Goal: Task Accomplishment & Management: Manage account settings

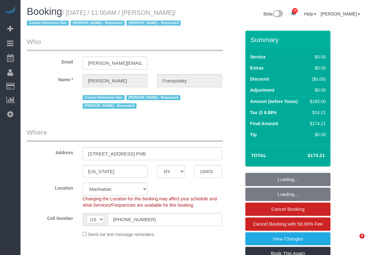
select select "NY"
select select "number:59"
select select "number:72"
select select "number:15"
select select "number:7"
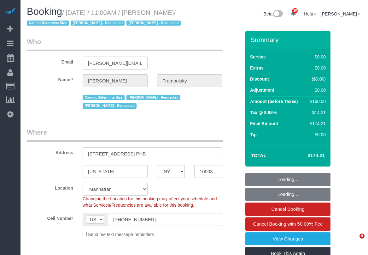
select select "spot1"
select select "1"
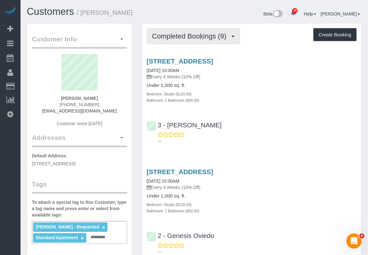
click at [210, 38] on span "Completed Bookings (9)" at bounding box center [191, 36] width 78 height 8
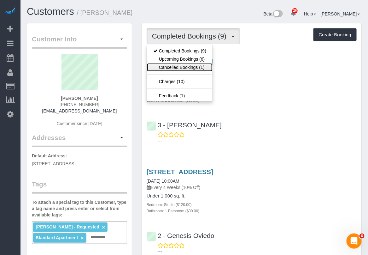
click at [193, 70] on link "Cancelled Bookings (1)" at bounding box center [180, 67] width 66 height 8
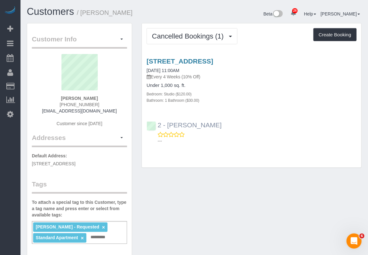
drag, startPoint x: 220, startPoint y: 119, endPoint x: 167, endPoint y: 123, distance: 53.5
click at [167, 123] on div "2 - Alton Jasper ---" at bounding box center [252, 130] width 220 height 28
copy link "Alton Jasper"
click at [362, 95] on div "Cancelled Bookings (1) Completed Bookings (9) Upcoming Bookings (6) Cancelled B…" at bounding box center [252, 95] width 220 height 145
click at [203, 60] on link "420 Kent Avenue, Apt 352, Brooklyn, NY 11249" at bounding box center [180, 60] width 67 height 7
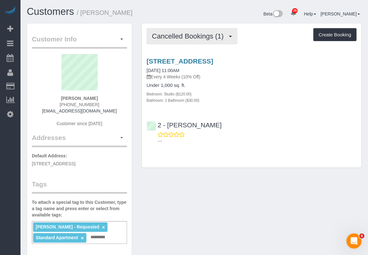
click at [182, 32] on span "Cancelled Bookings (1)" at bounding box center [189, 36] width 75 height 8
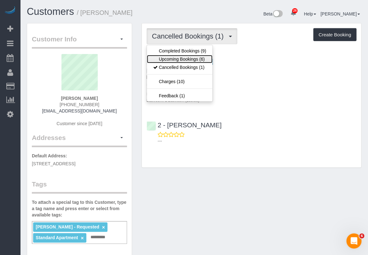
drag, startPoint x: 180, startPoint y: 58, endPoint x: 210, endPoint y: 65, distance: 30.5
click at [181, 57] on link "Upcoming Bookings (6)" at bounding box center [180, 59] width 66 height 8
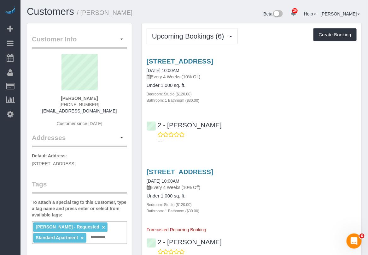
drag, startPoint x: 200, startPoint y: 70, endPoint x: 144, endPoint y: 67, distance: 56.9
click at [144, 67] on div "420 Kent Avenue, Apt 352, Brooklyn, NY 11249 10/14/2025 10:00AM Every 4 Weeks (…" at bounding box center [252, 80] width 220 height 46
copy link "10/14/2025 10:00AM"
click at [288, 228] on div "420 Kent Avenue, Apt 352, Brooklyn, NY 11249 11/11/2025 10:00AM Every 4 Weeks (…" at bounding box center [252, 200] width 220 height 65
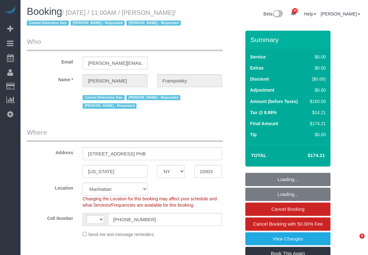
select select "NY"
select select "number:59"
select select "number:72"
select select "number:15"
select select "number:7"
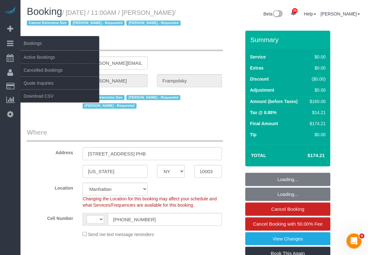
select select "string:[GEOGRAPHIC_DATA]"
select select "object:1118"
select select "1"
select select "spot1"
select select "object:1562"
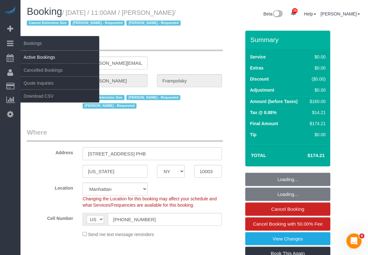
select select "string:stripe-pm_1QjVlC4VGloSiKo7wAOhglht"
click at [33, 56] on link "Active Bookings" at bounding box center [60, 57] width 79 height 13
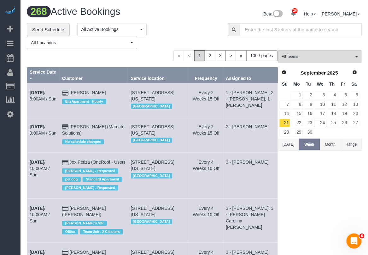
drag, startPoint x: 291, startPoint y: 145, endPoint x: 295, endPoint y: 140, distance: 6.1
click at [291, 144] on button "Today" at bounding box center [288, 145] width 21 height 12
click at [324, 58] on span "All Teams" at bounding box center [318, 56] width 72 height 5
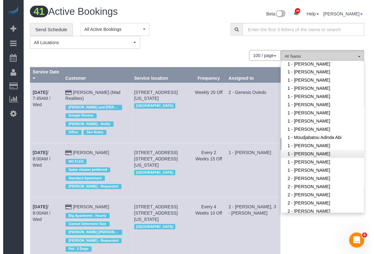
scroll to position [276, 0]
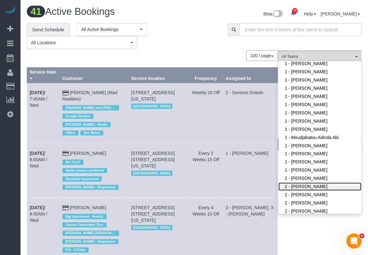
click at [300, 182] on link "2 - [PERSON_NAME]" at bounding box center [320, 186] width 83 height 8
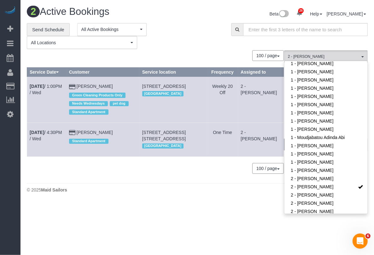
click at [362, 42] on div "**********" at bounding box center [197, 36] width 351 height 26
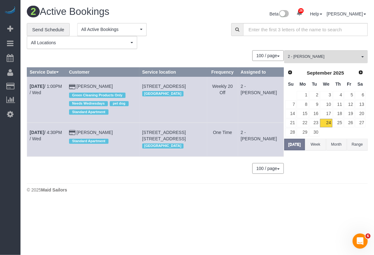
click at [245, 222] on body "26 Beta Your Notifications You have 0 alerts × You have 6 to charge for 09/23/2…" at bounding box center [187, 127] width 374 height 255
drag, startPoint x: 226, startPoint y: 234, endPoint x: 219, endPoint y: 230, distance: 8.1
click at [226, 234] on body "26 Beta Your Notifications You have 0 alerts × You have 6 to charge for 09/23/2…" at bounding box center [187, 127] width 374 height 255
click at [226, 226] on body "26 Beta Your Notifications You have 0 alerts × You have 6 to charge for 09/23/2…" at bounding box center [187, 127] width 374 height 255
click at [216, 240] on body "26 Beta Your Notifications You have 0 alerts × You have 6 to charge for 09/23/2…" at bounding box center [187, 127] width 374 height 254
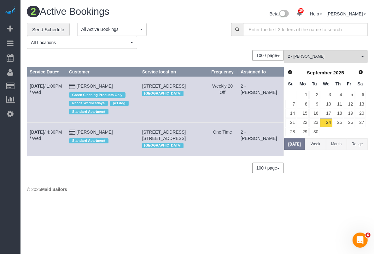
click at [209, 231] on body "26 Beta Your Notifications You have 0 alerts × You have 6 to charge for 09/23/2…" at bounding box center [187, 127] width 374 height 254
click at [183, 226] on body "26 Beta Your Notifications You have 0 alerts × You have 6 to charge for 09/23/2…" at bounding box center [187, 127] width 374 height 254
click at [368, 52] on div "**********" at bounding box center [197, 101] width 351 height 157
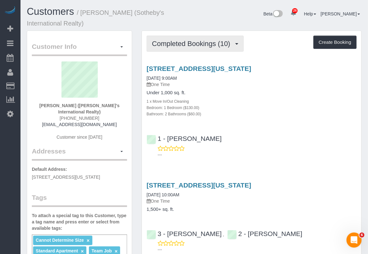
click at [210, 46] on span "Completed Bookings (10)" at bounding box center [192, 44] width 81 height 8
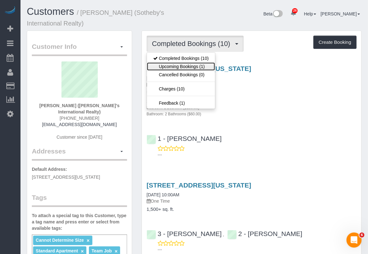
click at [197, 65] on link "Upcoming Bookings (1)" at bounding box center [181, 67] width 68 height 8
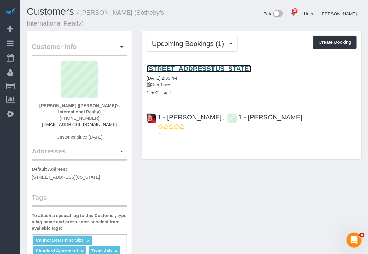
click at [198, 68] on link "200 East 95th Street, Apt 27c, New York, NY 10128" at bounding box center [199, 68] width 105 height 7
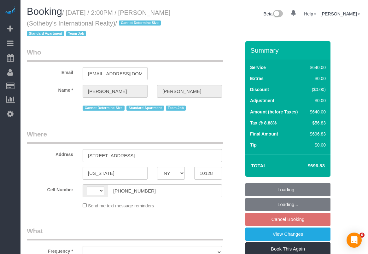
select select "NY"
select select "object:725"
select select "string:stripe-pm_1LyzvD4VGloSiKo7z6mm3lkI"
select select "240"
select select "number:56"
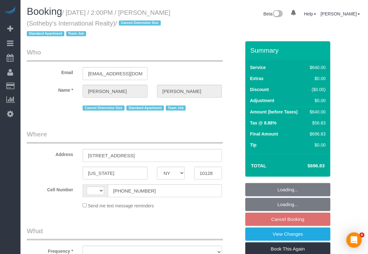
select select "number:74"
select select "number:15"
select select "number:6"
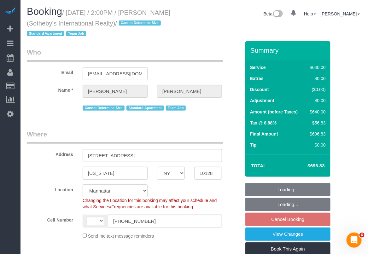
select select "object:1069"
select select "string:[GEOGRAPHIC_DATA]"
select select "spot7"
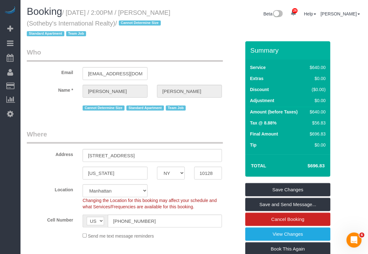
click at [166, 242] on fieldset "Where Address 200 East 95th Street, Apt 27C New York AK AL AR AZ CA CO CT DC DE…" at bounding box center [134, 187] width 214 height 115
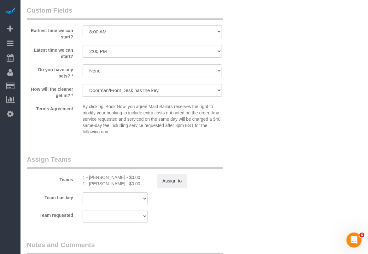
scroll to position [591, 0]
drag, startPoint x: 363, startPoint y: 133, endPoint x: 339, endPoint y: 135, distance: 24.7
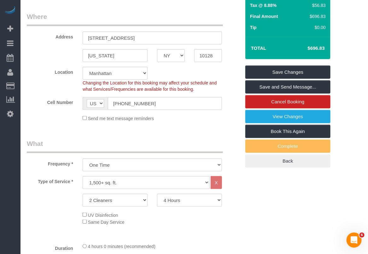
scroll to position [0, 0]
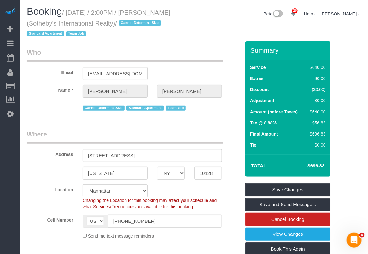
click at [212, 244] on fieldset "Where Address 200 East 95th Street, Apt 27C New York AK AL AR AZ CA CO CT DC DE…" at bounding box center [134, 187] width 214 height 115
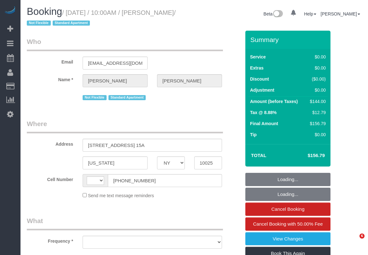
select select "NY"
select select "string:stripe-pm_1QW6m64VGloSiKo7rt7J6XTz"
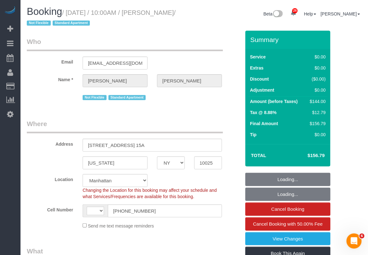
select select "string:[GEOGRAPHIC_DATA]"
select select "object:582"
select select "number:89"
select select "number:70"
select select "number:15"
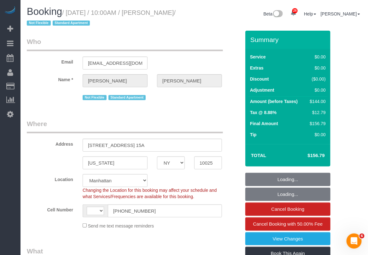
select select "number:6"
select select "object:978"
select select "spot1"
select select "1"
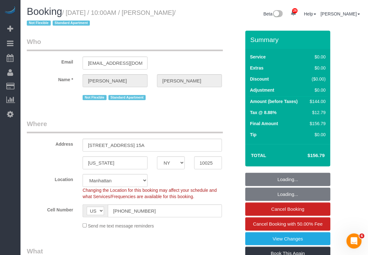
drag, startPoint x: 68, startPoint y: 13, endPoint x: 45, endPoint y: 23, distance: 25.5
click at [45, 23] on small "/ September 24, 2025 / 10:00AM / Marcus Taylor / Not Flexible Standard Apartment" at bounding box center [101, 18] width 149 height 18
copy small "September 24, 2025 / 10:00AM / Marcus Taylor"
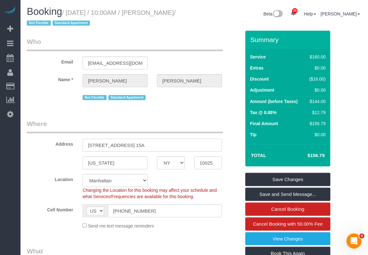
drag, startPoint x: 160, startPoint y: 142, endPoint x: 57, endPoint y: 144, distance: 103.0
click at [57, 144] on div "Address 215 West 95th Street, Apt. 15A" at bounding box center [134, 135] width 224 height 33
click at [100, 163] on input "[US_STATE]" at bounding box center [115, 162] width 65 height 13
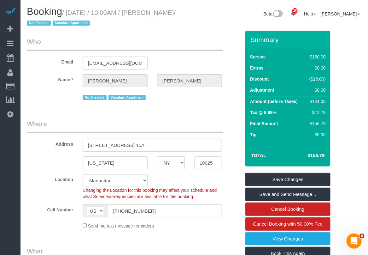
click at [206, 163] on input "10025" at bounding box center [208, 162] width 28 height 13
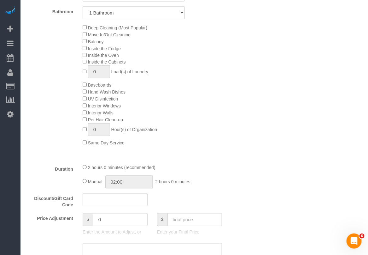
scroll to position [316, 0]
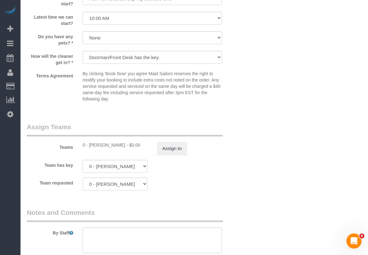
scroll to position [710, 0]
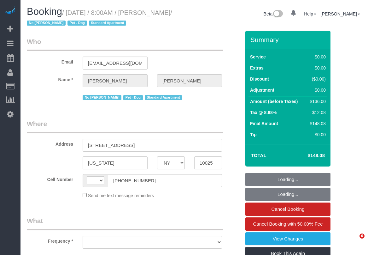
select select "NY"
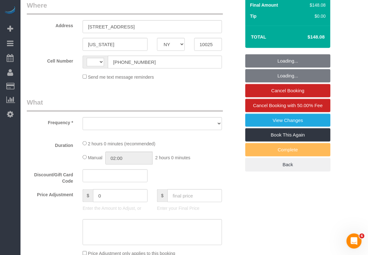
select select "string:[GEOGRAPHIC_DATA]"
select select "object:829"
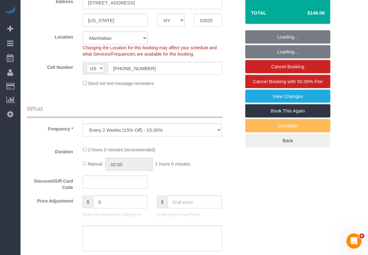
select select "string:stripe-pm_1NBGal4VGloSiKo7wCqPRood"
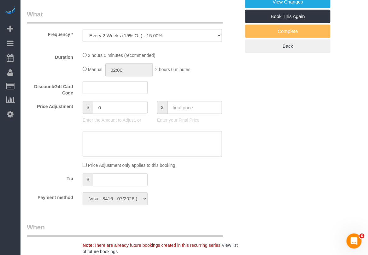
select select "object:837"
select select "number:89"
select select "number:90"
select select "number:13"
select select "number:5"
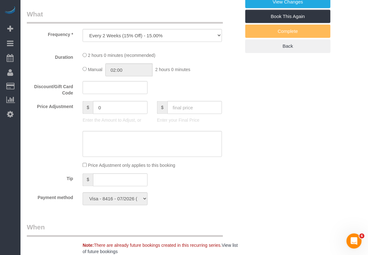
select select "1"
select select "spot1"
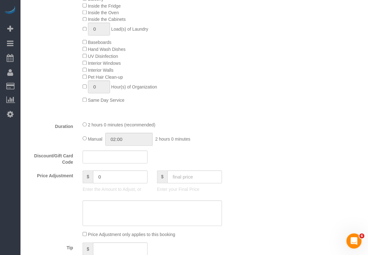
select select "1"
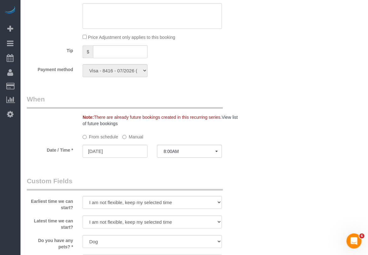
scroll to position [671, 0]
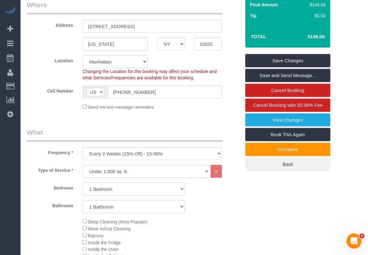
scroll to position [118, 0]
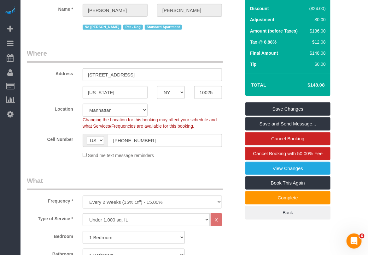
scroll to position [0, 0]
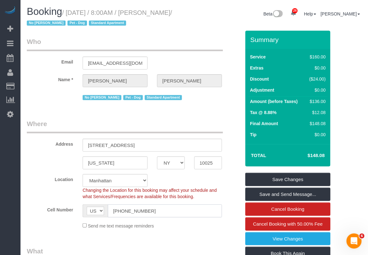
drag, startPoint x: 154, startPoint y: 211, endPoint x: 81, endPoint y: 210, distance: 72.3
click at [79, 212] on div "AF AL DZ AD AO AI AQ AG AR AM AW AU AT AZ BS BH BD BB BY BE BZ BJ BM BT BO BA B…" at bounding box center [152, 210] width 149 height 13
